Goal: Task Accomplishment & Management: Manage account settings

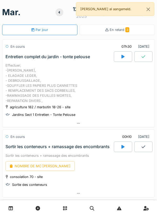
click at [121, 148] on icon at bounding box center [122, 147] width 3 height 4
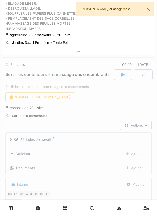
scroll to position [108, 0]
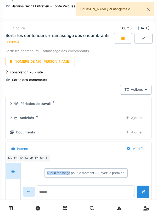
click at [155, 61] on div "[DATE] août 2025 Par jour En retard 3 En cours 07h30 [DATE] Entretien complet d…" at bounding box center [78, 108] width 157 height 216
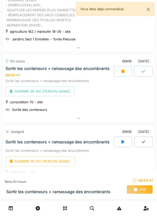
scroll to position [89, 0]
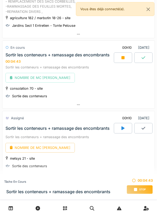
click at [120, 60] on div at bounding box center [123, 57] width 18 height 10
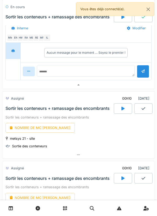
scroll to position [2, 0]
click at [124, 109] on icon at bounding box center [122, 108] width 3 height 4
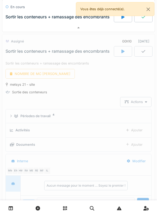
scroll to position [298, 0]
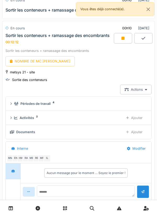
click at [120, 39] on div at bounding box center [123, 38] width 18 height 10
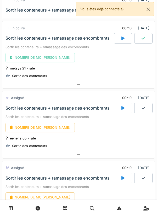
click at [126, 112] on div at bounding box center [123, 108] width 18 height 10
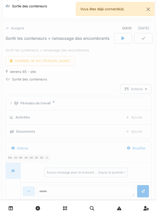
scroll to position [368, 0]
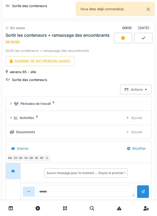
click at [138, 70] on div "eenens 65 - site Sortie des conteneurs" at bounding box center [78, 75] width 146 height 13
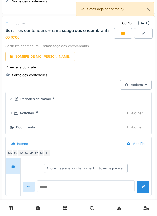
scroll to position [373, 0]
click at [123, 35] on icon at bounding box center [122, 33] width 3 height 3
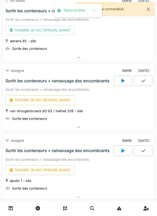
scroll to position [399, 0]
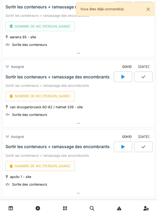
click at [119, 76] on div at bounding box center [123, 76] width 18 height 10
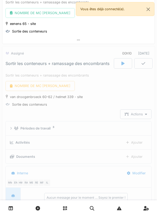
scroll to position [438, 0]
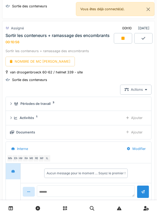
click at [126, 42] on div at bounding box center [123, 38] width 18 height 10
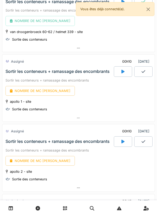
scroll to position [478, 0]
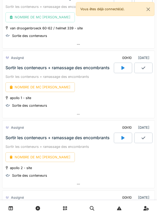
click at [120, 138] on div at bounding box center [123, 137] width 18 height 10
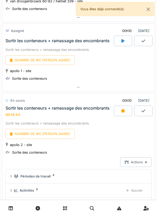
scroll to position [504, 0]
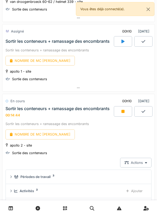
click at [120, 110] on div at bounding box center [123, 111] width 18 height 10
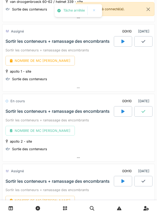
click at [119, 43] on div at bounding box center [123, 41] width 18 height 10
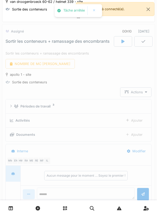
scroll to position [508, 0]
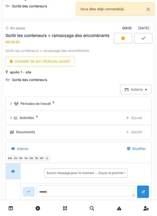
click at [121, 40] on icon at bounding box center [122, 38] width 3 height 4
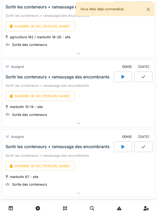
scroll to position [689, 0]
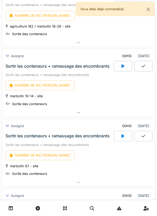
click at [116, 136] on div at bounding box center [123, 136] width 18 height 10
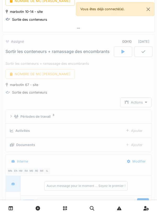
scroll to position [787, 0]
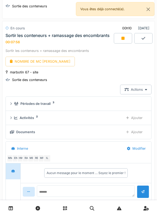
click at [121, 41] on div at bounding box center [123, 38] width 18 height 10
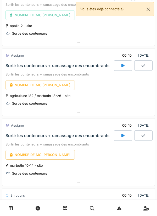
scroll to position [620, 0]
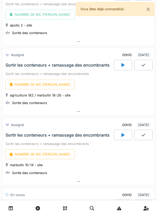
click at [118, 65] on div at bounding box center [123, 65] width 18 height 10
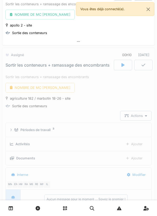
scroll to position [647, 0]
